Goal: Task Accomplishment & Management: Manage account settings

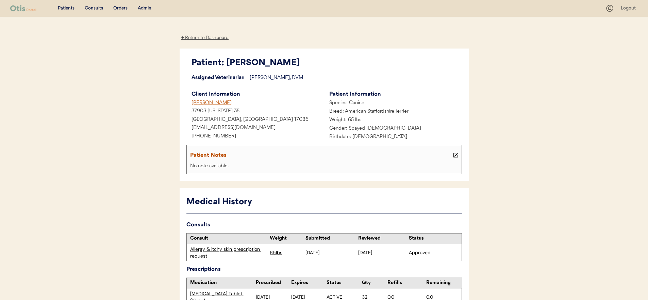
click at [94, 9] on div "Consults" at bounding box center [94, 8] width 18 height 7
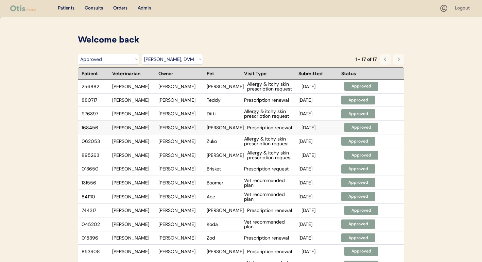
select select ""rejected""
select select ""dr__scott_perry__dvm""
click at [142, 9] on div "Admin" at bounding box center [145, 8] width 14 height 7
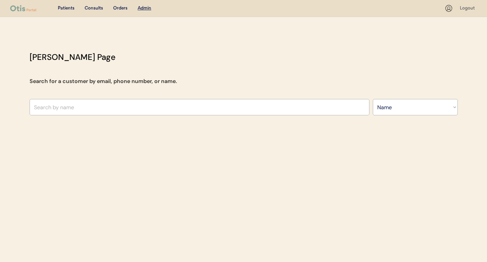
select select ""Name""
click at [171, 104] on input "text" at bounding box center [200, 107] width 340 height 16
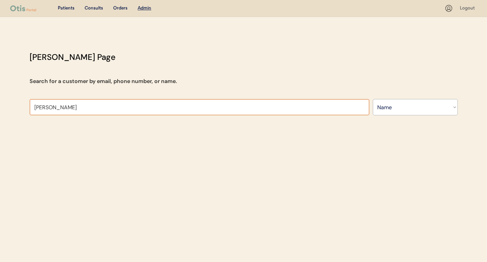
type input "kaylei"
type input "kayleigh Punch"
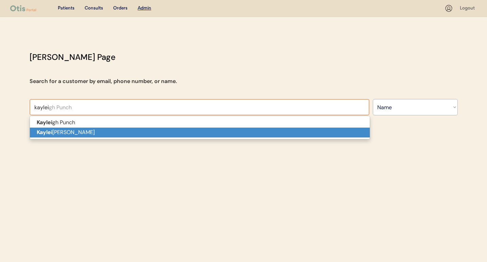
click at [170, 130] on p "Kaylei gh Sangastiano" at bounding box center [200, 132] width 340 height 10
type input "Kayleigh Sangastiano"
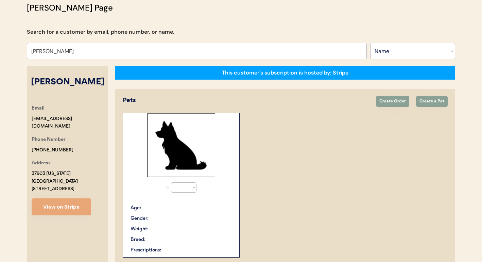
select select "true"
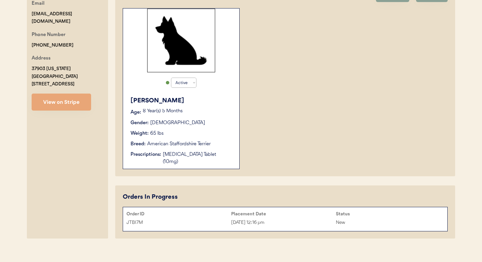
scroll to position [155, 0]
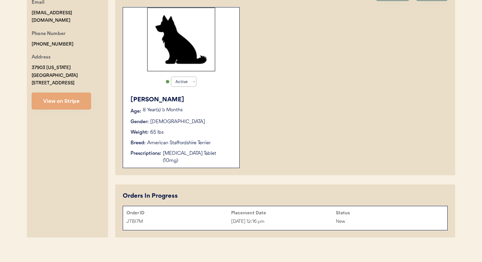
type input "Kayleigh Sangastiano"
click at [287, 210] on div "Placement Date" at bounding box center [283, 212] width 105 height 5
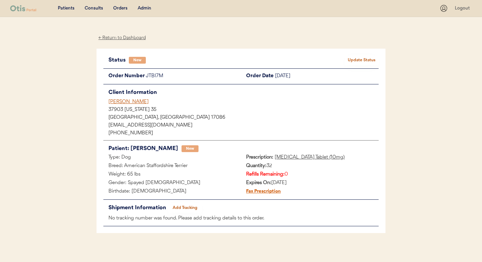
click at [135, 101] on div "[PERSON_NAME]" at bounding box center [243, 101] width 270 height 7
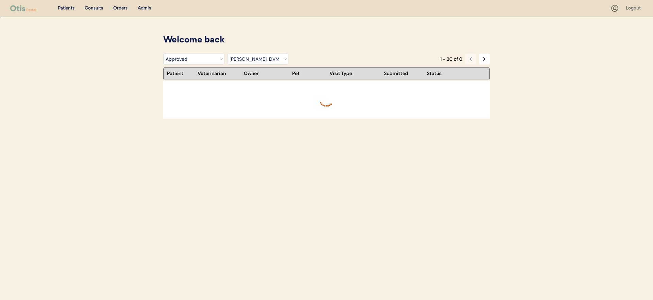
select select ""rejected""
select select ""dr__scott_perry__dvm""
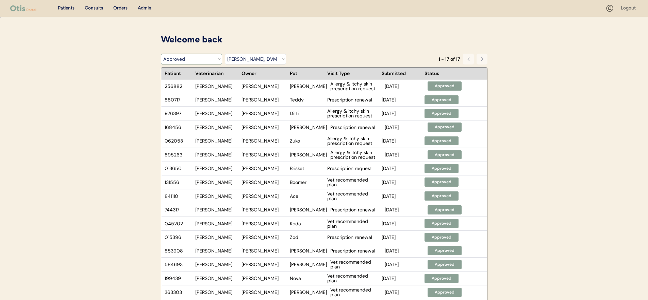
click at [220, 62] on select "Filter by Status Pending Photos Under Review Pending Video Call Video Call Sche…" at bounding box center [191, 59] width 61 height 11
select select ""video_call_scheduled""
click at [161, 54] on select "Filter by Status Pending Photos Under Review Pending Video Call Video Call Sche…" at bounding box center [191, 59] width 61 height 11
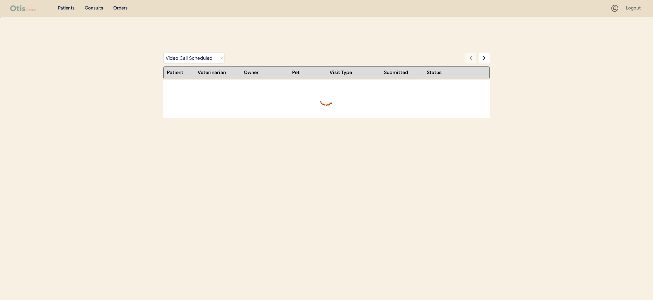
select select ""video_call_scheduled""
select select ""dr__scott_perry__dvm""
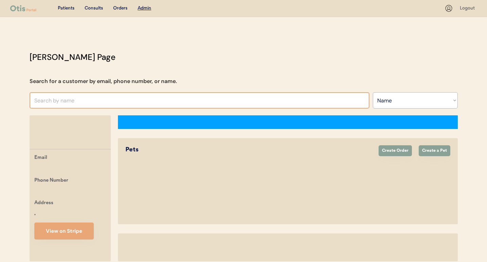
select select ""Name""
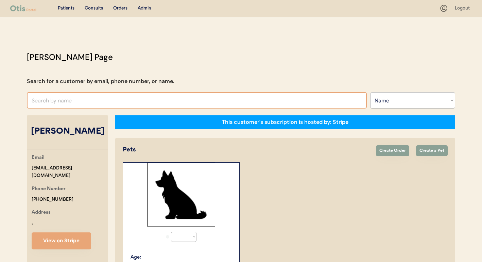
select select "true"
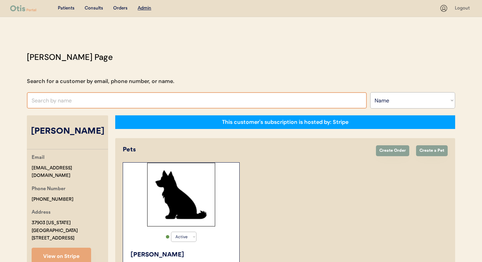
click at [242, 103] on input "text" at bounding box center [197, 100] width 340 height 16
type input "[PERSON_NAME]"
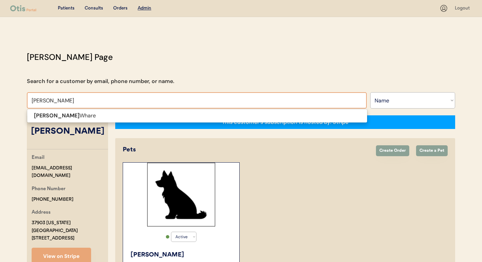
type input "kasey"
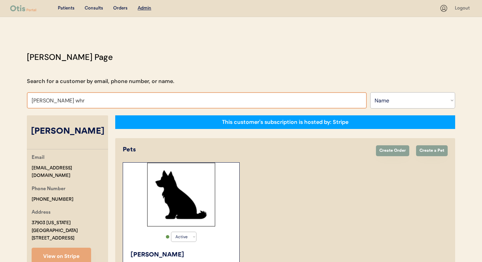
type input "kasey wh"
type input "kasey whare"
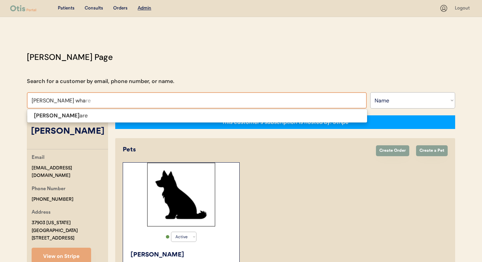
type input "kasey whar"
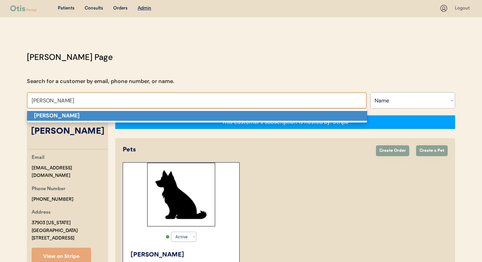
type input "Kasey Whare"
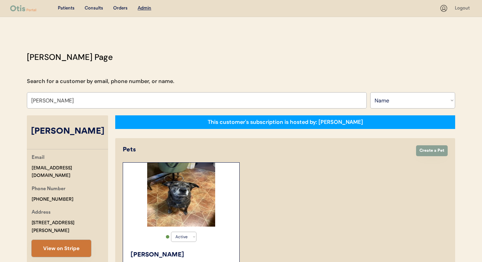
click at [44, 240] on button "View on Stripe" at bounding box center [61, 248] width 59 height 17
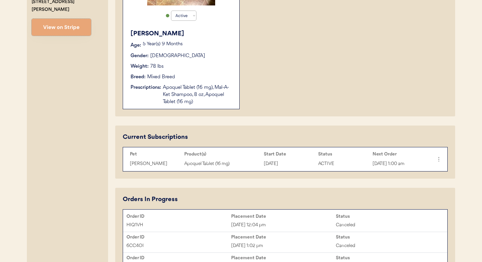
scroll to position [244, 0]
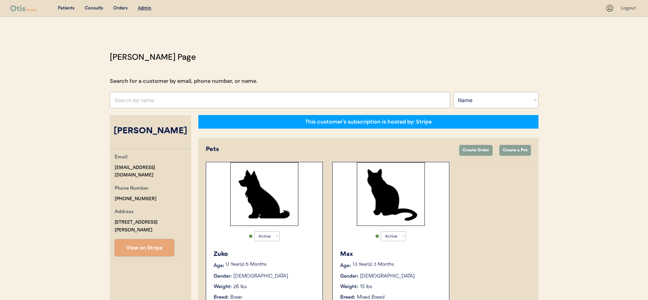
select select ""Name""
select select "true"
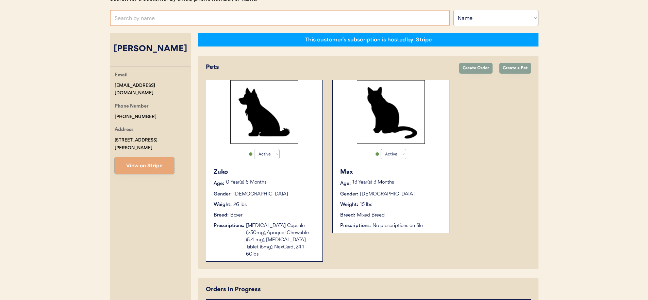
scroll to position [89, 0]
